Goal: Check status: Check status

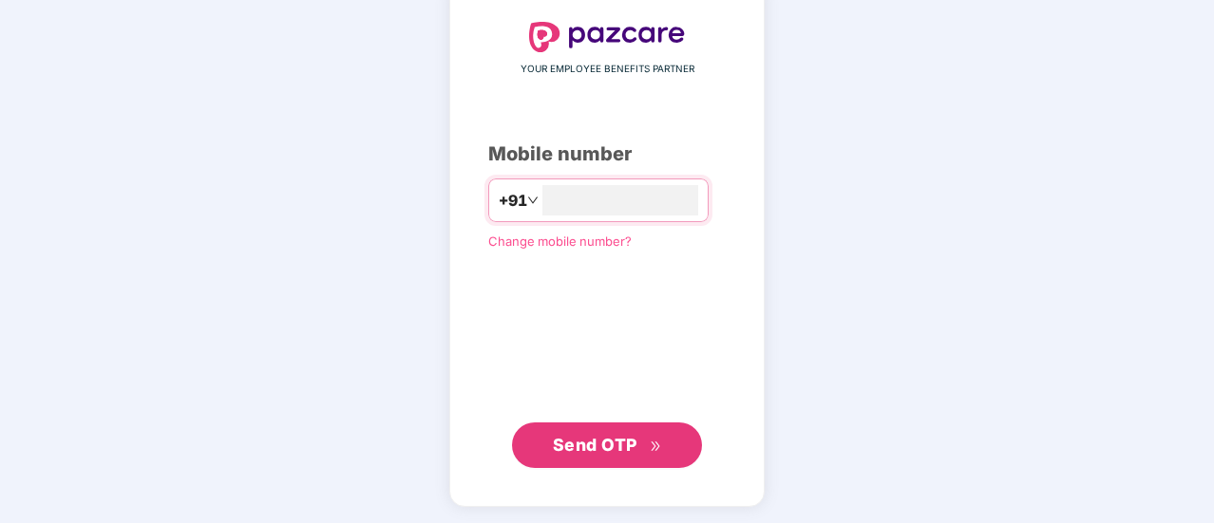
type input "**********"
click at [656, 433] on span "Send OTP" at bounding box center [607, 444] width 109 height 27
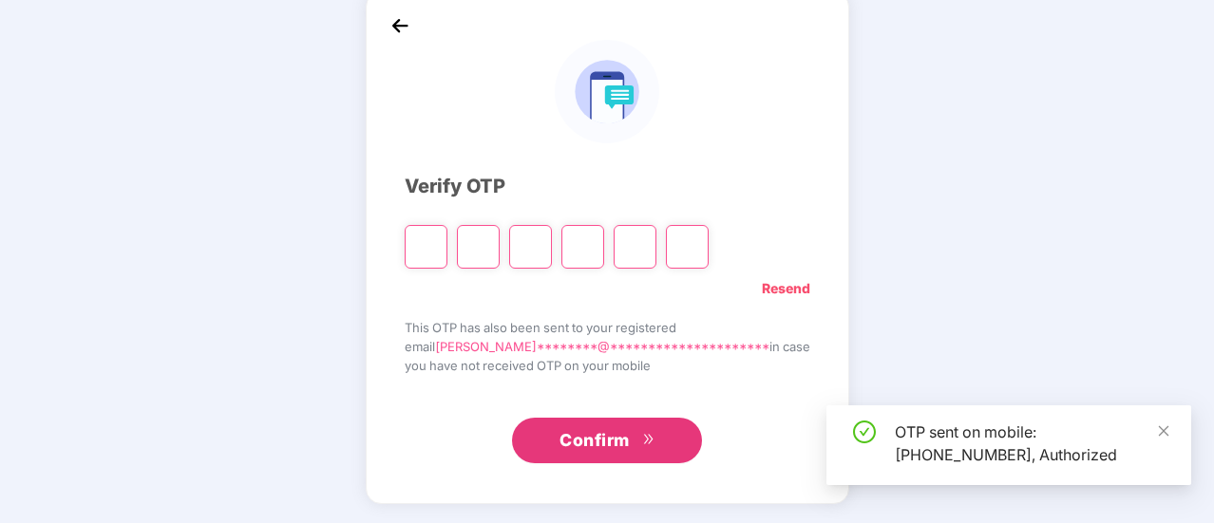
scroll to position [95, 0]
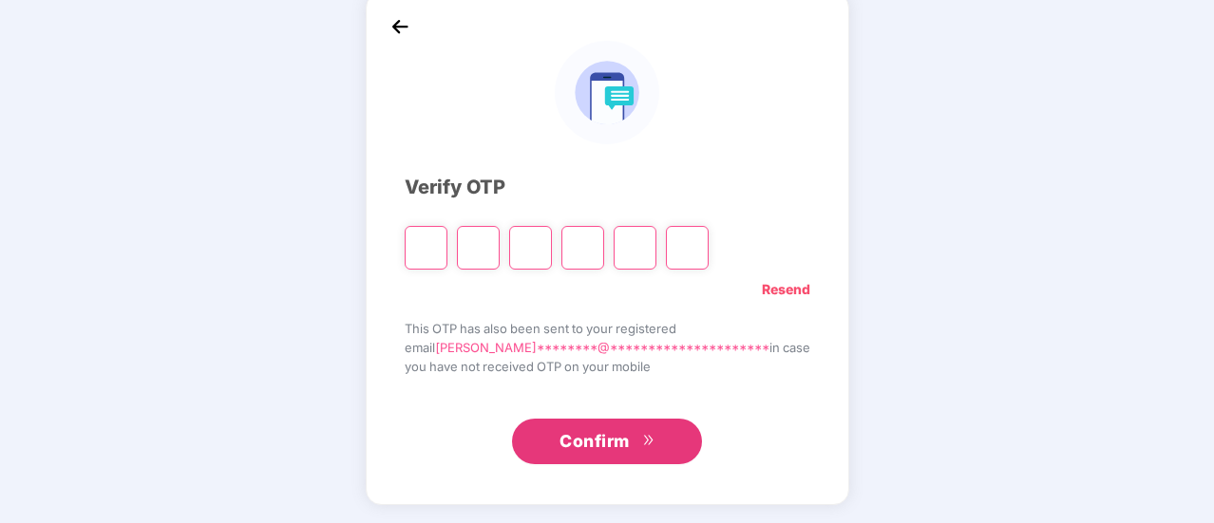
type input "*"
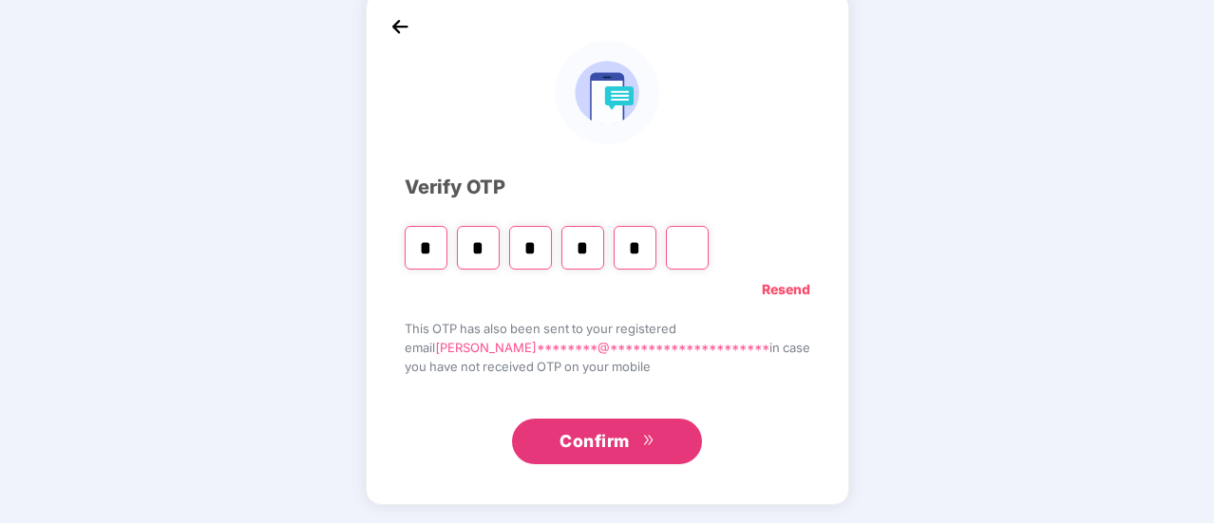
type input "*"
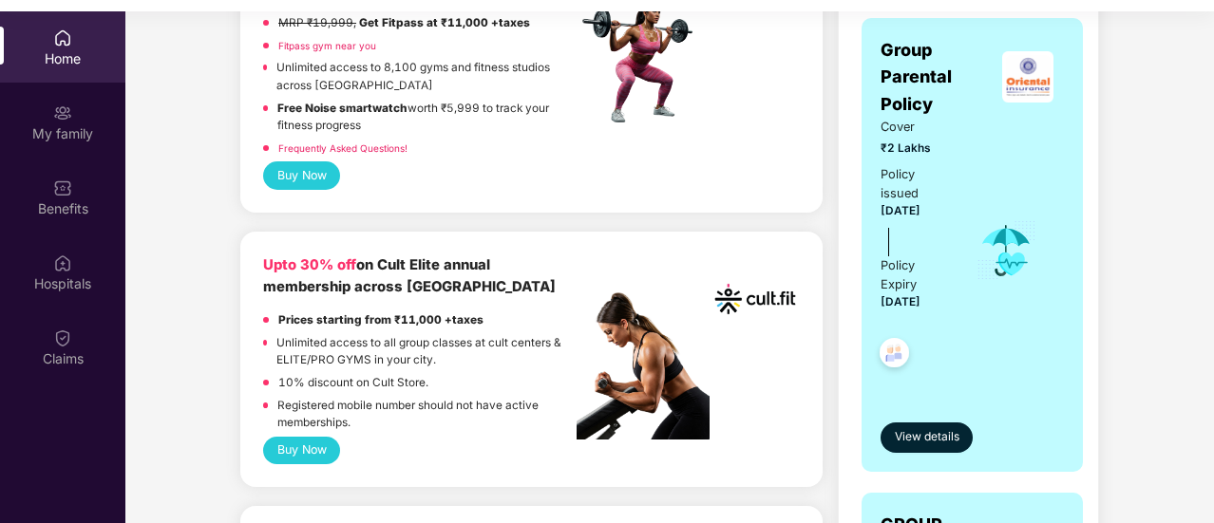
scroll to position [633, 0]
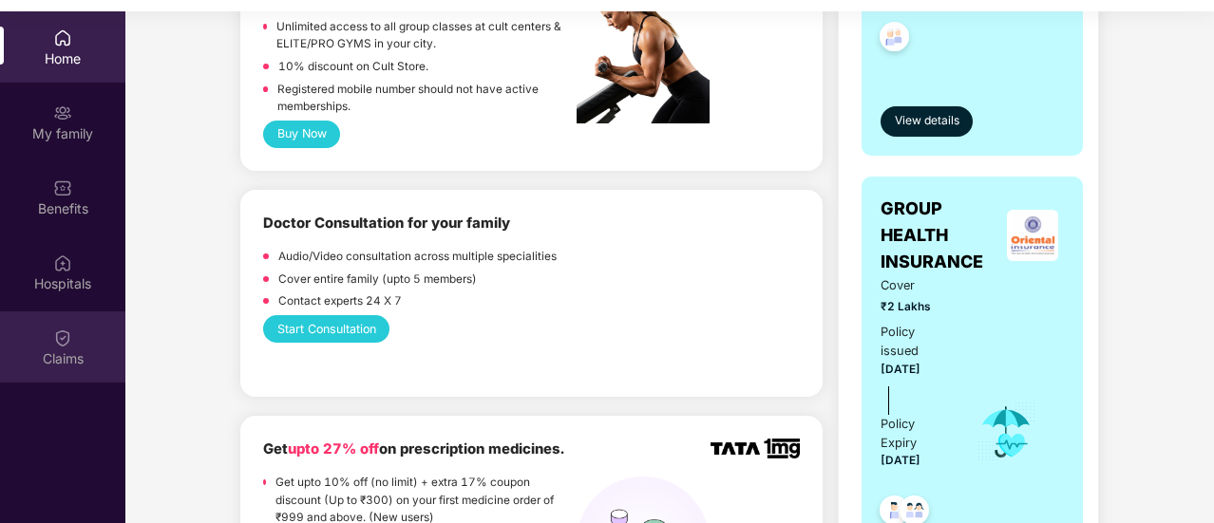
click at [70, 347] on div "Claims" at bounding box center [62, 347] width 125 height 71
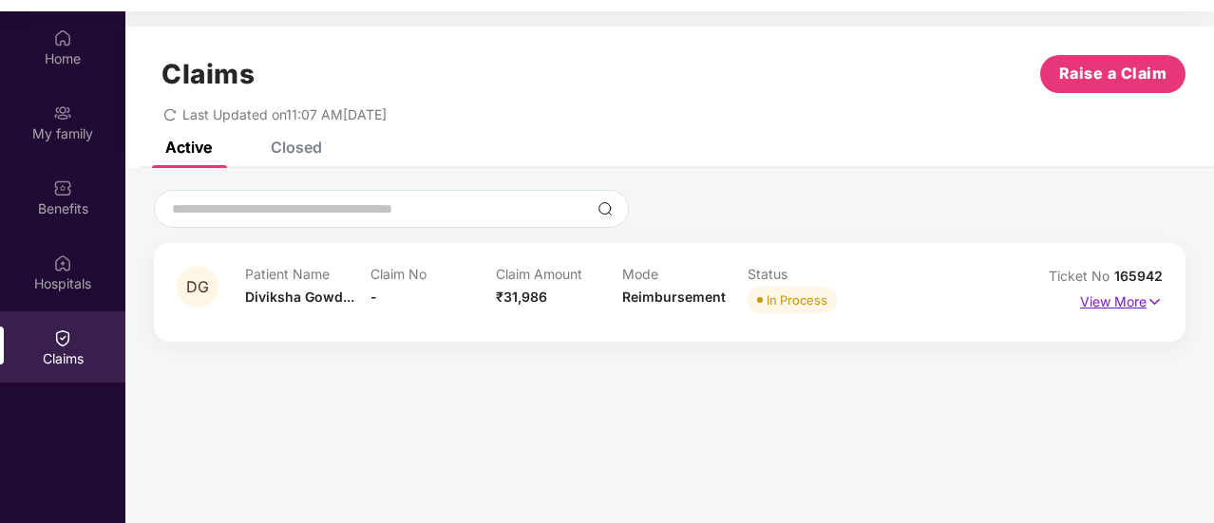
click at [1095, 288] on p "View More" at bounding box center [1121, 300] width 83 height 26
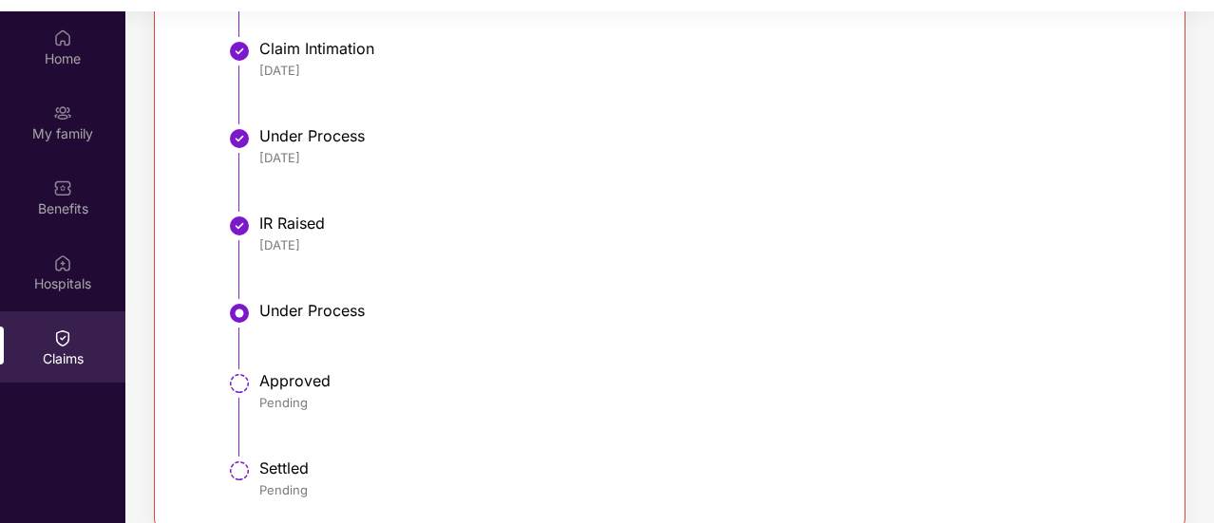
scroll to position [716, 0]
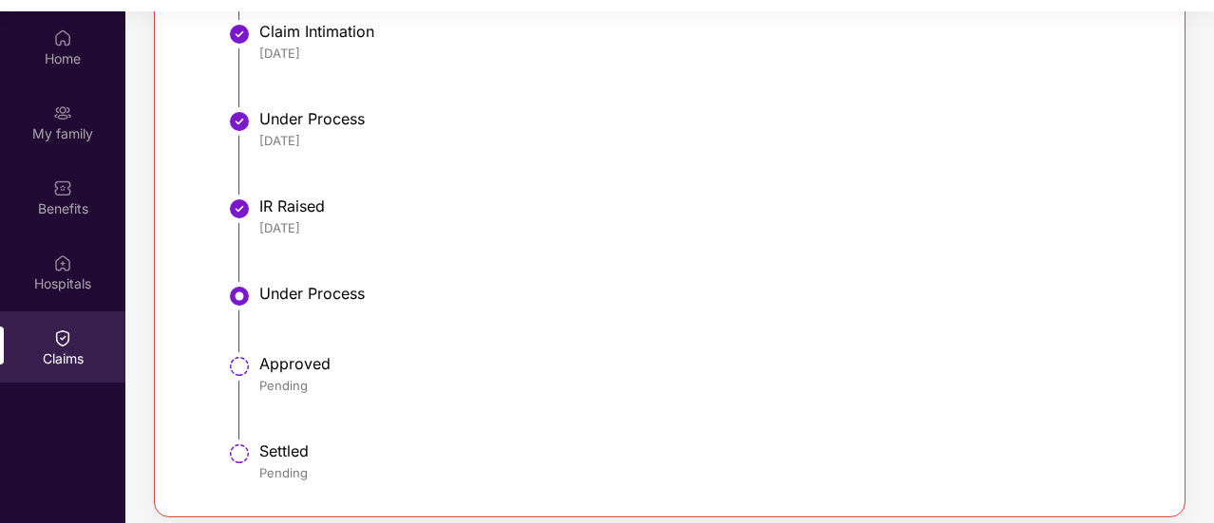
click at [292, 379] on div "Pending" at bounding box center [700, 385] width 883 height 17
click at [228, 296] on img at bounding box center [239, 296] width 23 height 23
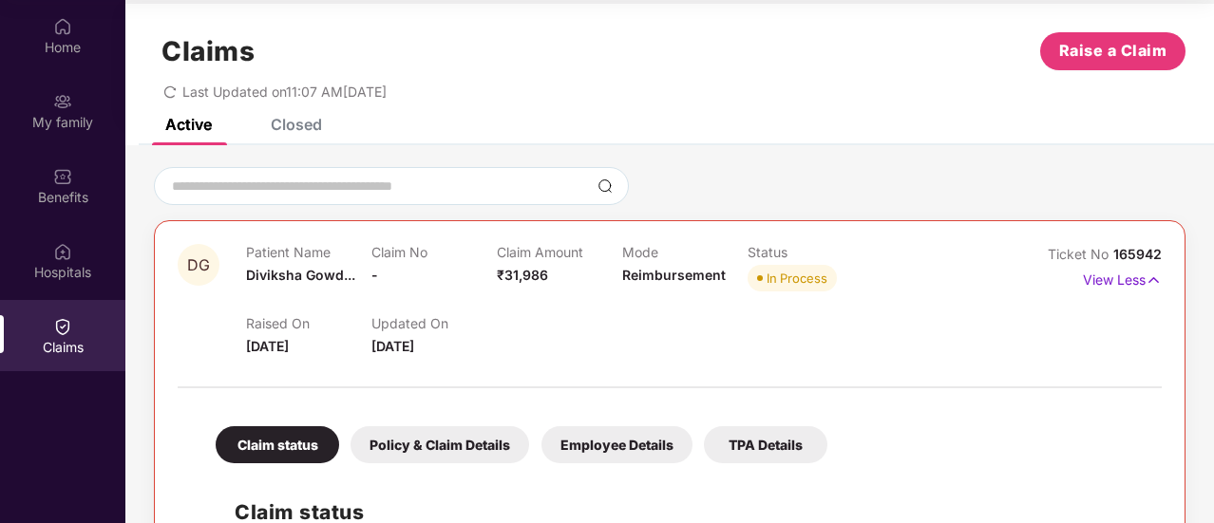
scroll to position [0, 0]
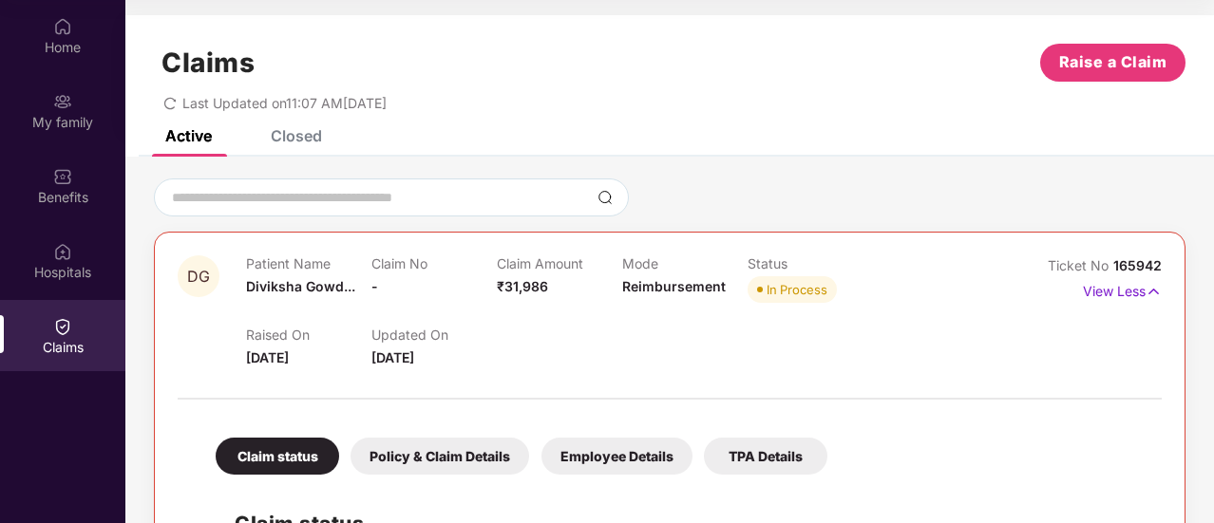
click at [266, 142] on div "Closed" at bounding box center [282, 135] width 80 height 19
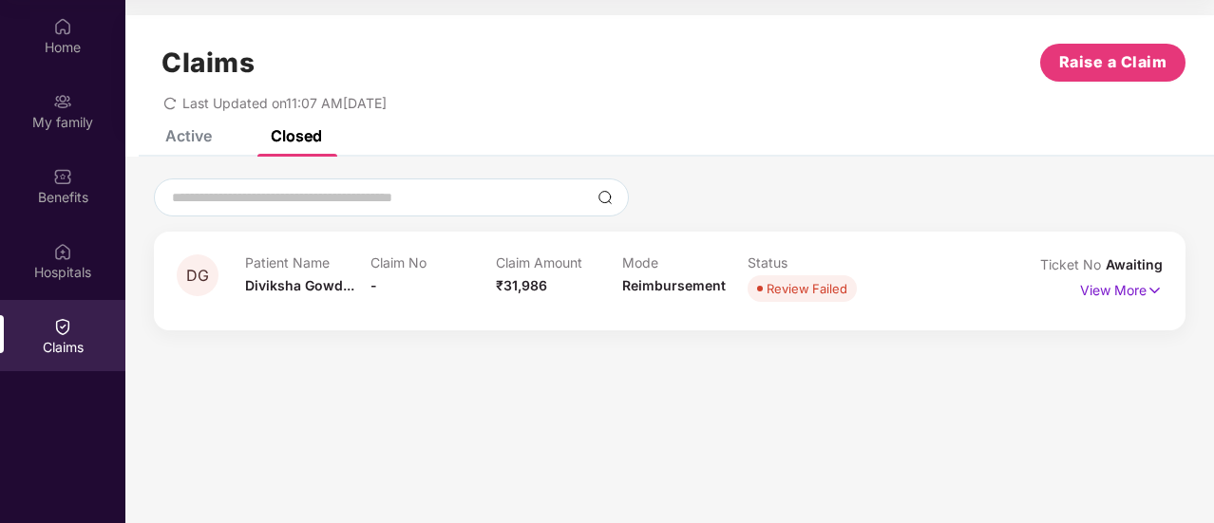
click at [184, 157] on div "DG Patient Name [PERSON_NAME]... Claim No - Claim Amount ₹31,986 Mode Reimburse…" at bounding box center [669, 253] width 1089 height 193
click at [188, 149] on div "Active" at bounding box center [174, 136] width 75 height 42
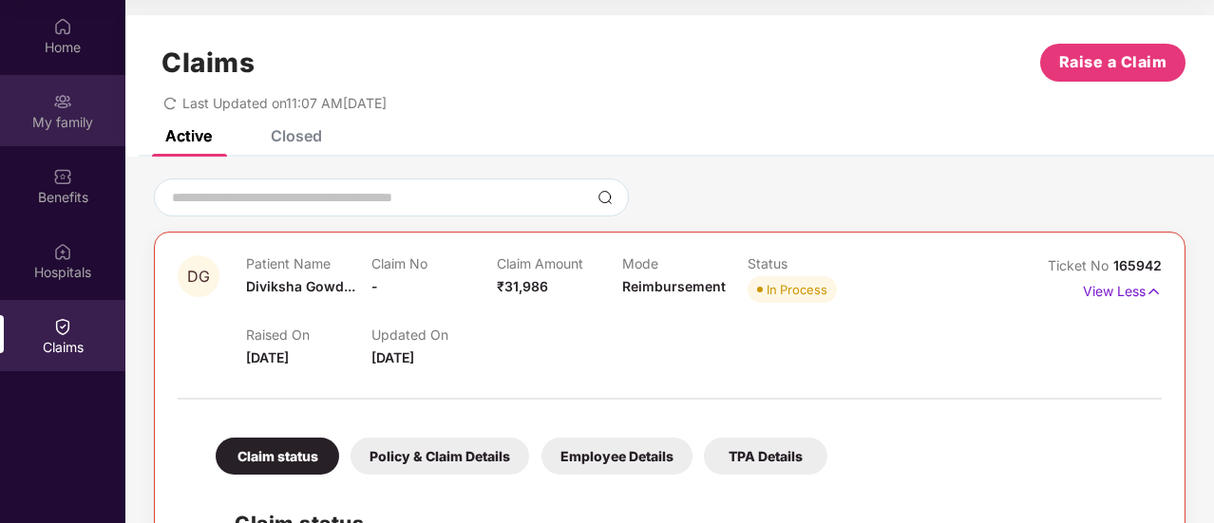
click at [54, 117] on div "My family" at bounding box center [62, 122] width 125 height 19
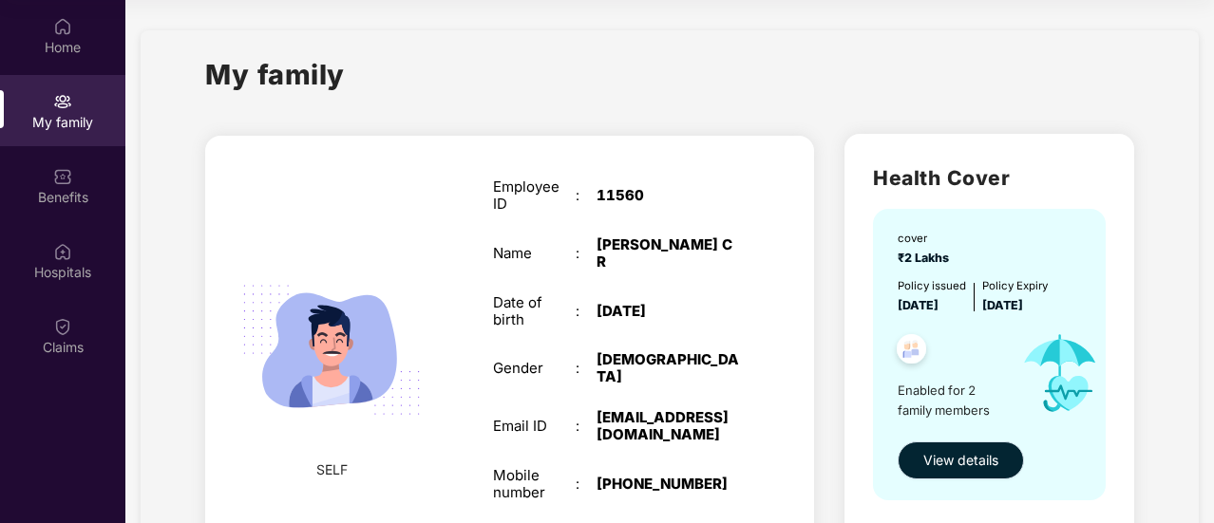
click at [943, 460] on span "View details" at bounding box center [960, 460] width 75 height 21
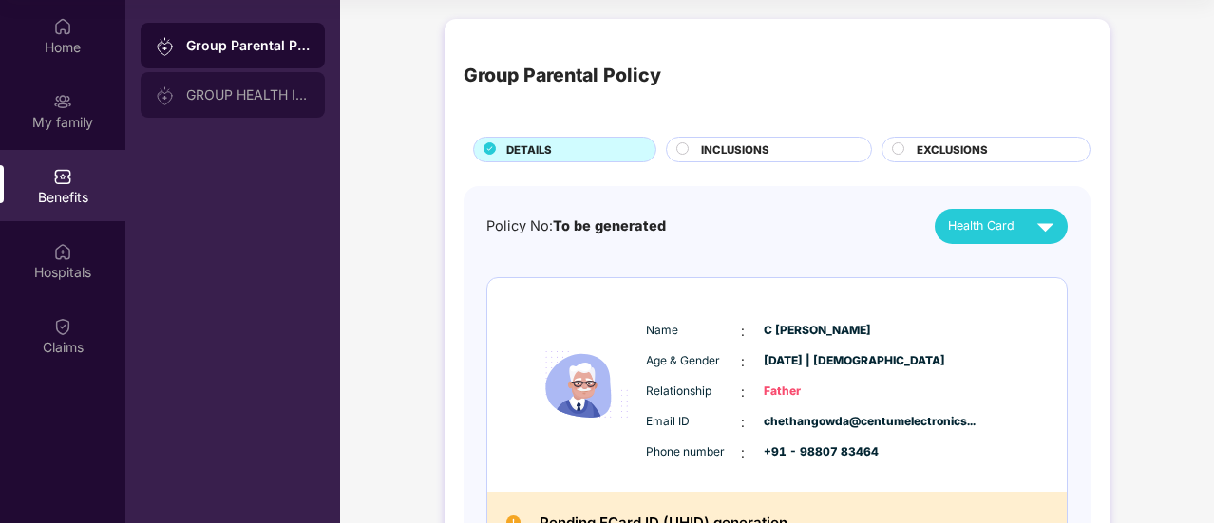
click at [227, 78] on div "GROUP HEALTH INSURANCE" at bounding box center [233, 95] width 184 height 46
